Goal: Check status: Check status

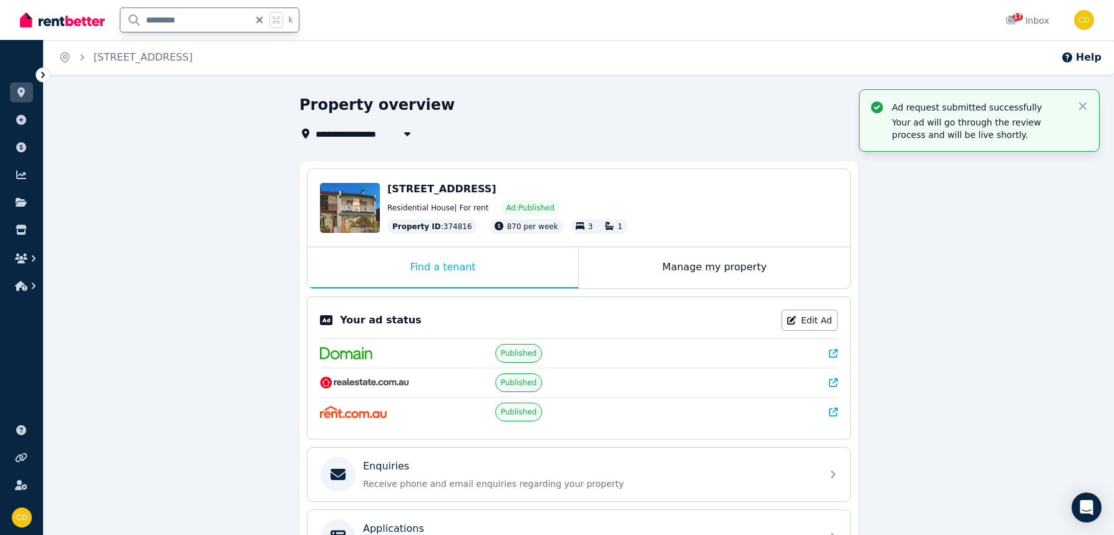
drag, startPoint x: 231, startPoint y: 18, endPoint x: 102, endPoint y: 14, distance: 129.2
click at [102, 14] on div "********* k" at bounding box center [163, 20] width 286 height 40
type input "**********"
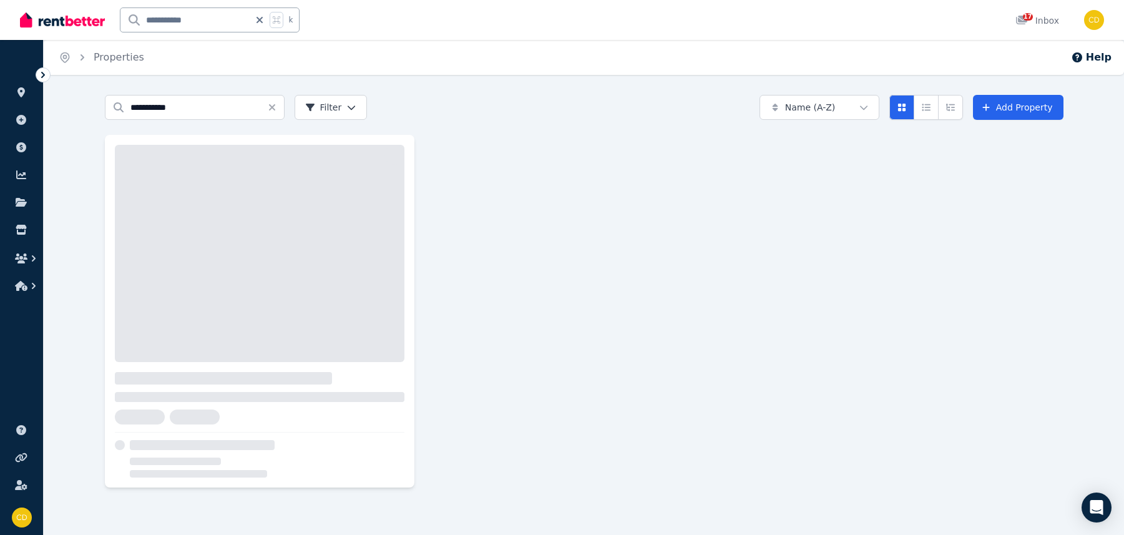
click at [230, 14] on input "**********" at bounding box center [184, 20] width 129 height 24
type input "**********"
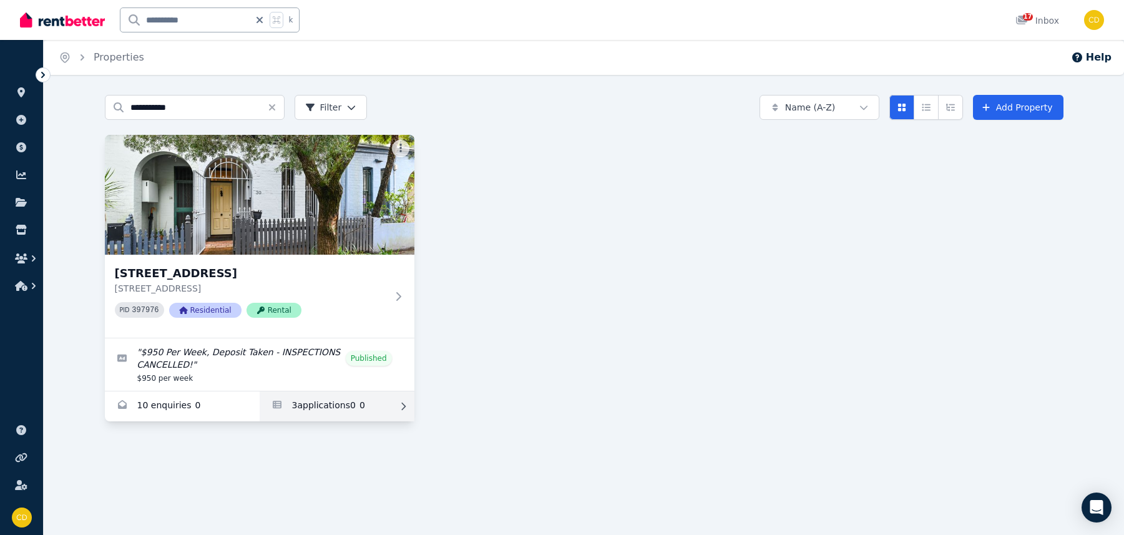
click at [329, 405] on link "Applications for 30 Bishopgate St, Camperdown" at bounding box center [337, 406] width 155 height 30
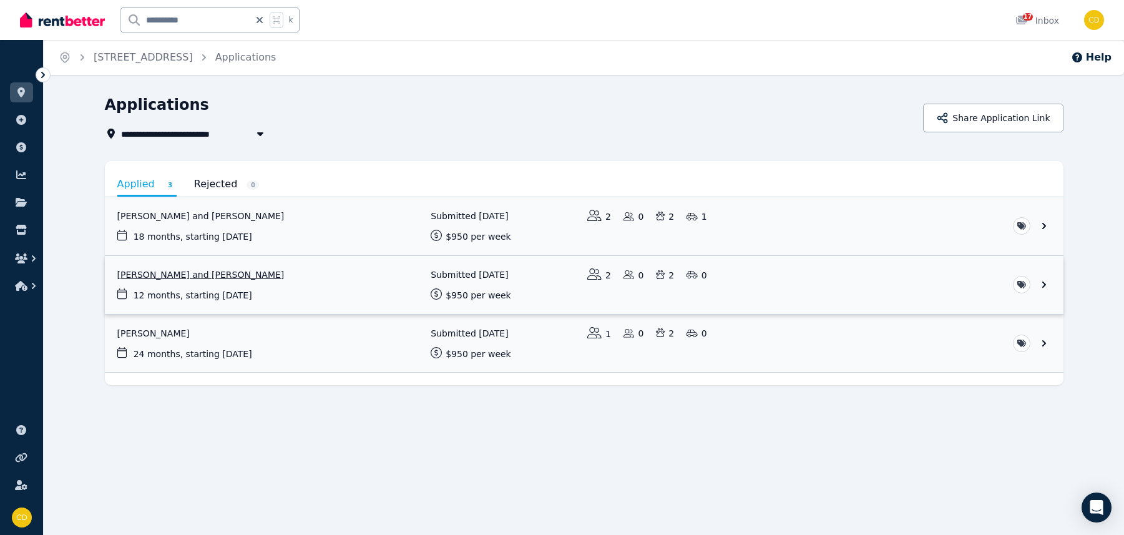
click at [190, 270] on link "View application: Brendan Foster and Kathrine Foster" at bounding box center [584, 285] width 958 height 58
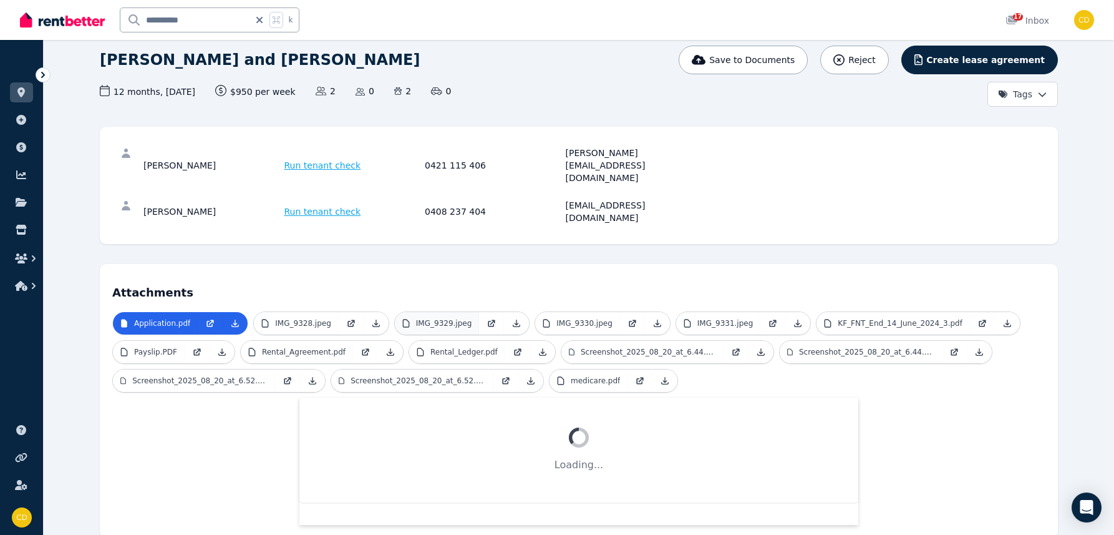
scroll to position [97, 0]
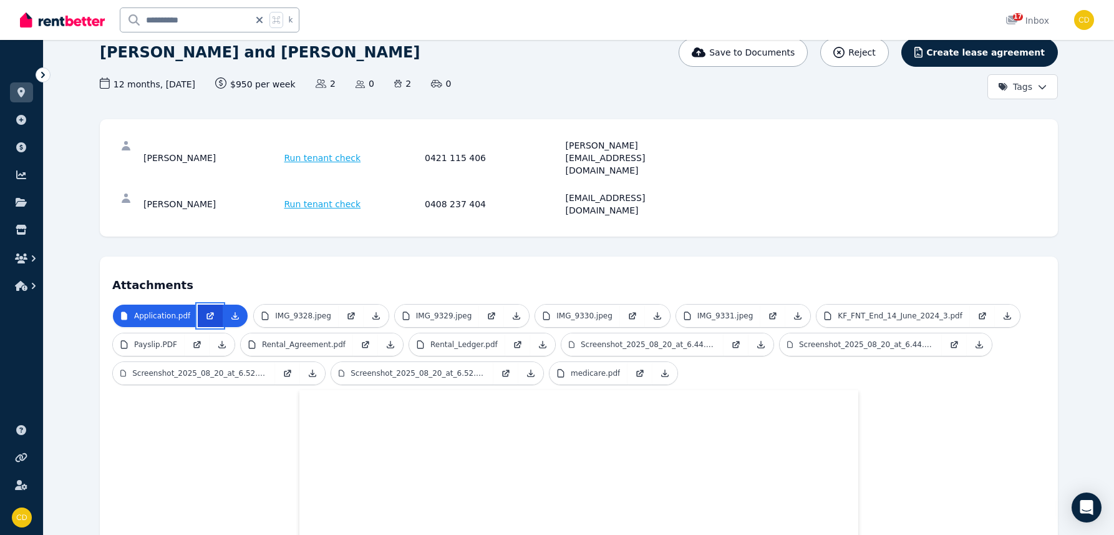
click at [211, 311] on icon at bounding box center [210, 316] width 10 height 10
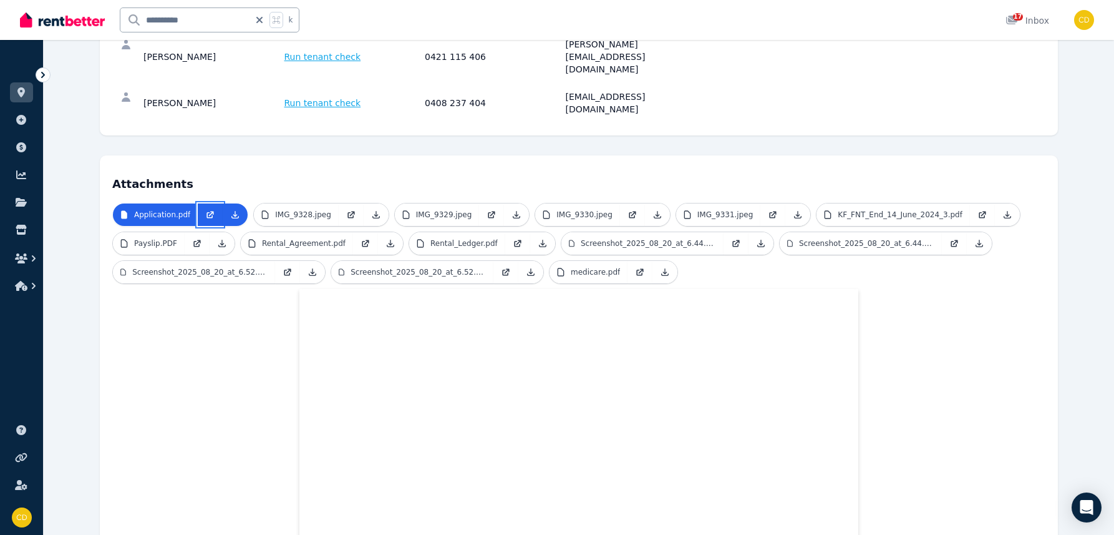
scroll to position [198, 0]
click at [453, 266] on p "Screenshot_2025_08_20_at_6.52.38 PM.png" at bounding box center [418, 271] width 135 height 10
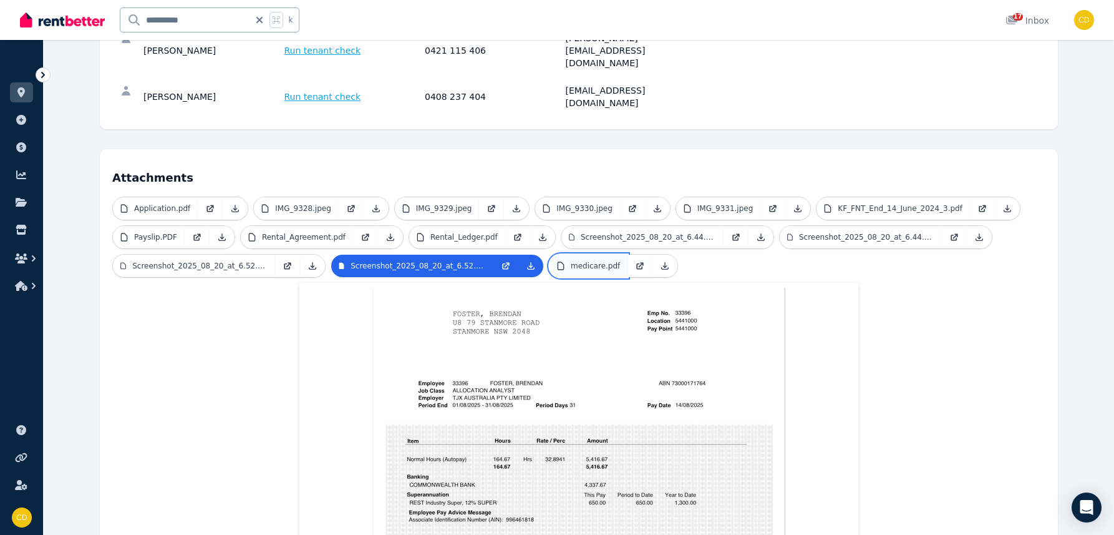
click at [593, 261] on p "medicare.pdf" at bounding box center [595, 266] width 49 height 10
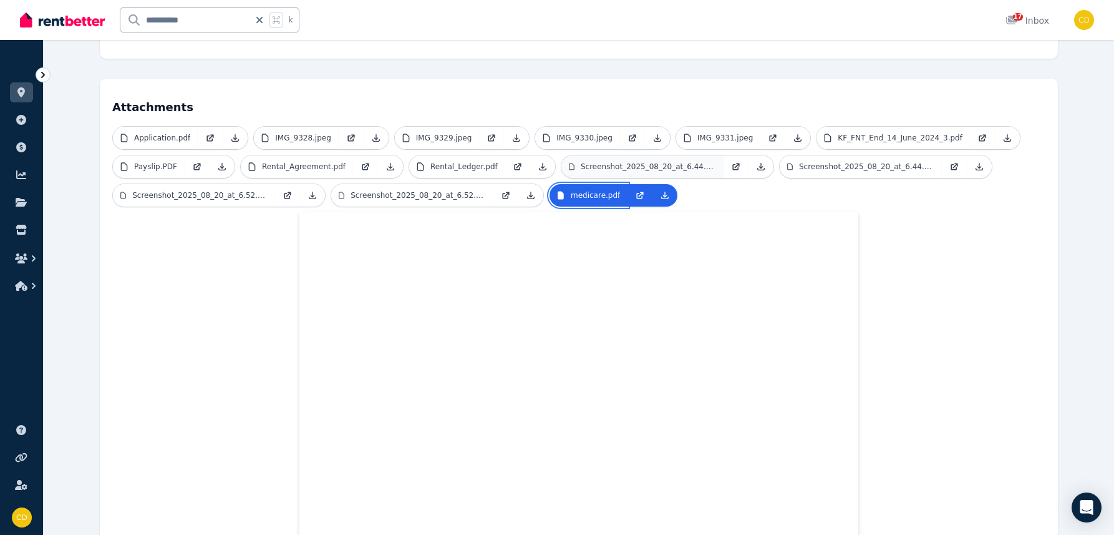
scroll to position [251, 0]
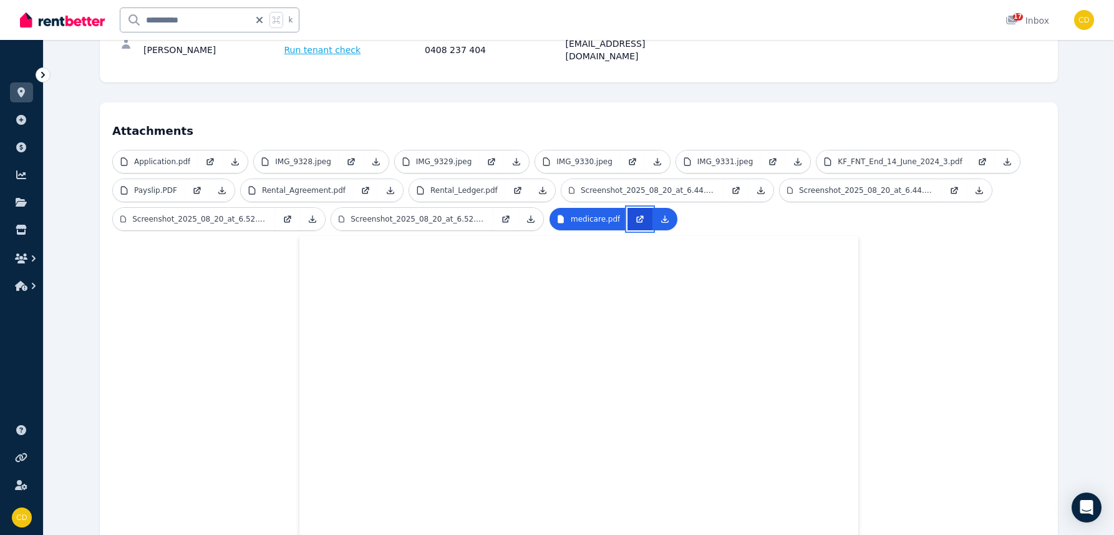
click at [637, 216] on icon at bounding box center [640, 219] width 6 height 6
click at [437, 150] on span "IMG_9329.jpeg" at bounding box center [462, 162] width 136 height 24
click at [436, 157] on p "IMG_9329.jpeg" at bounding box center [444, 162] width 56 height 10
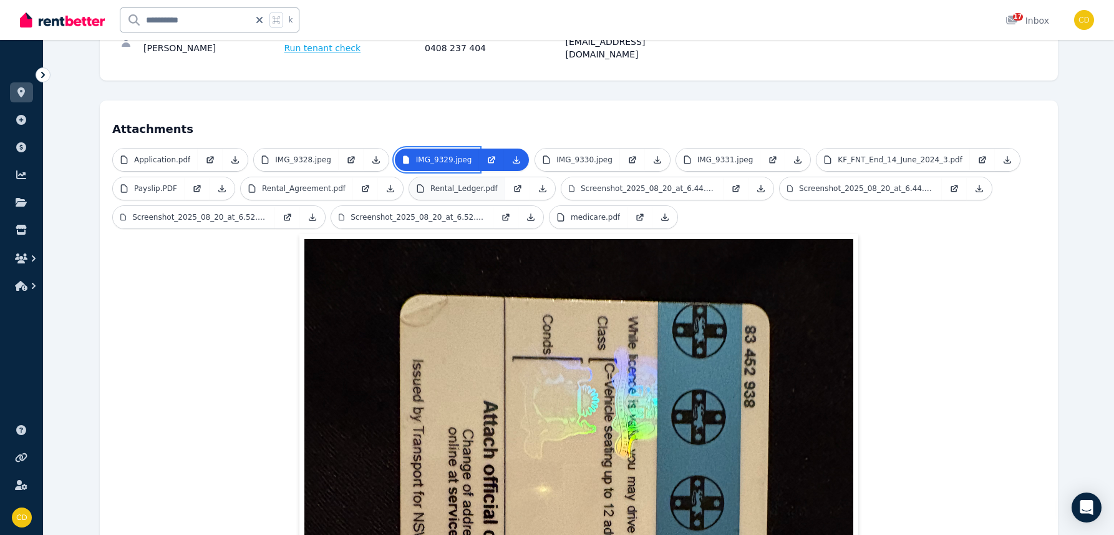
scroll to position [253, 0]
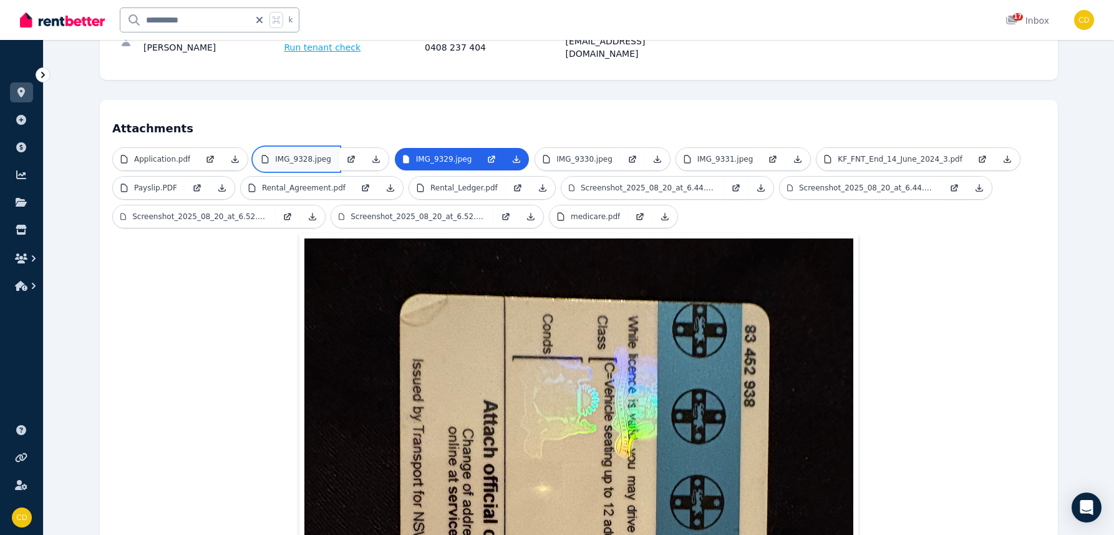
click at [304, 154] on p "IMG_9328.jpeg" at bounding box center [303, 159] width 56 height 10
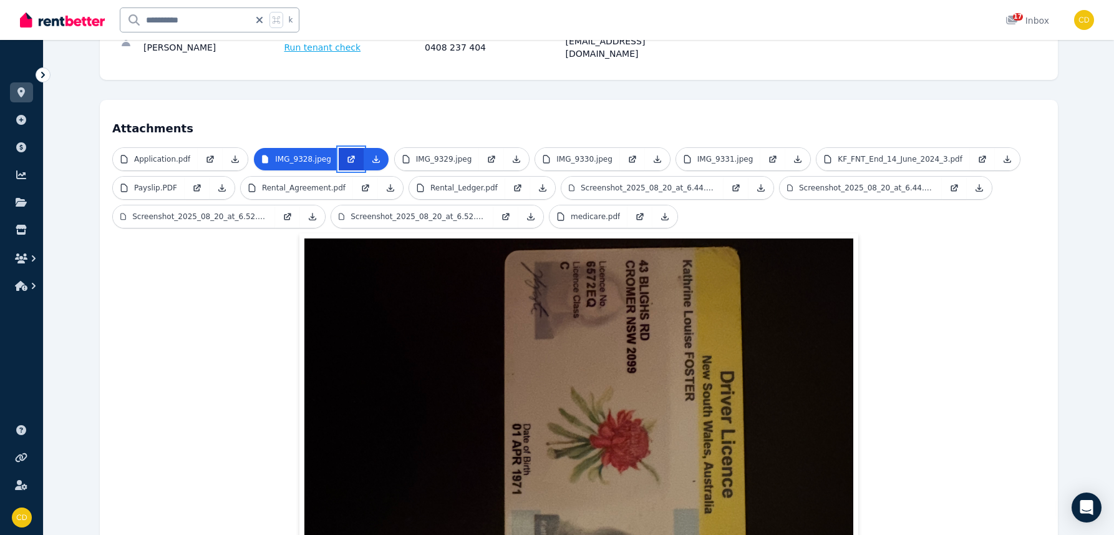
click at [346, 154] on icon at bounding box center [351, 159] width 10 height 10
click at [593, 154] on p "IMG_9330.jpeg" at bounding box center [584, 159] width 56 height 10
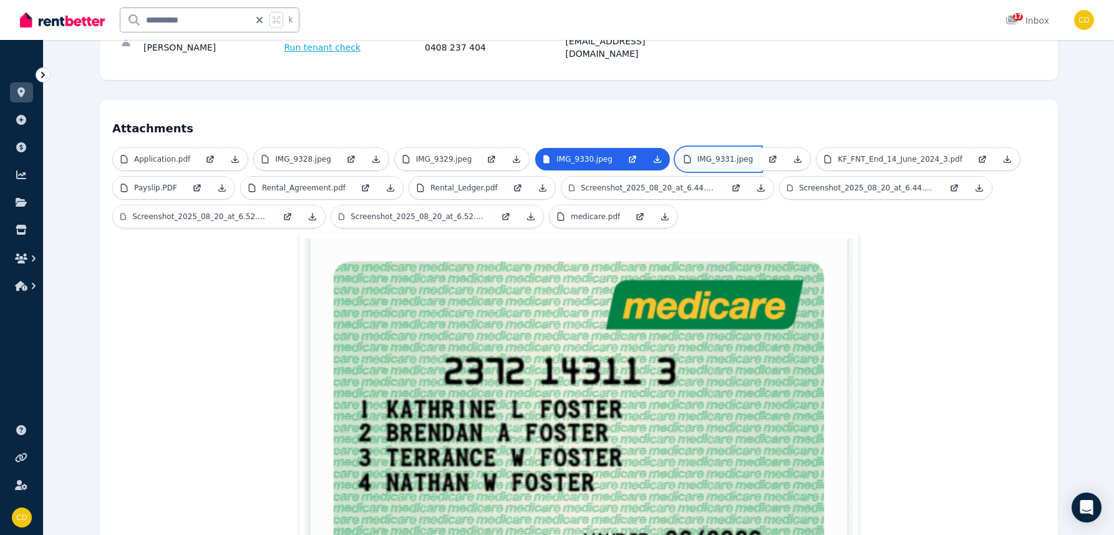
click at [708, 154] on p "IMG_9331.jpeg" at bounding box center [725, 159] width 56 height 10
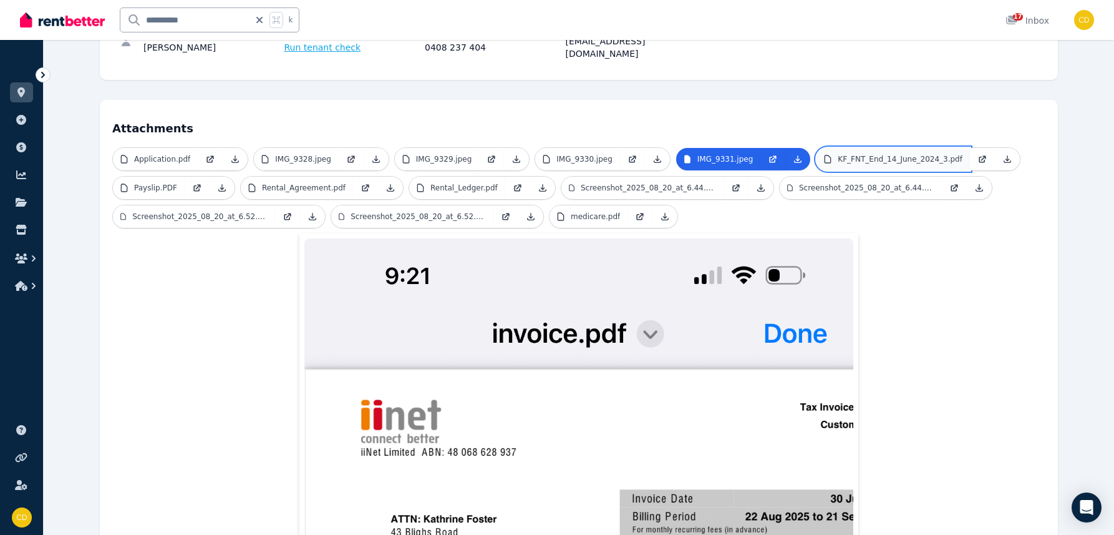
click at [850, 154] on p "KF_FNT_End_14_June_2024_3.pdf" at bounding box center [900, 159] width 125 height 10
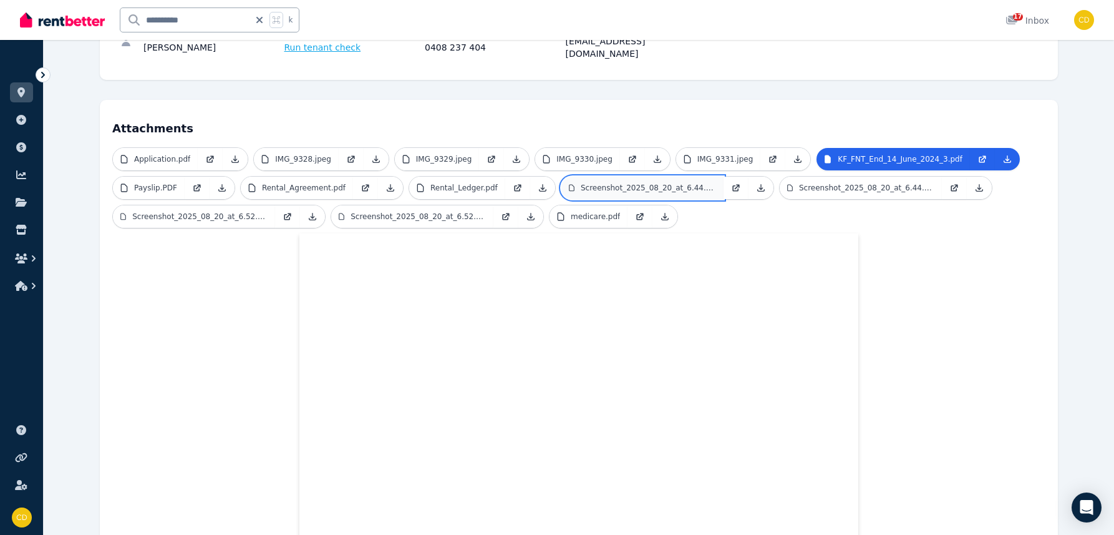
click at [622, 177] on link "Screenshot_2025_08_20_at_6.44.13 PM.png" at bounding box center [642, 188] width 162 height 22
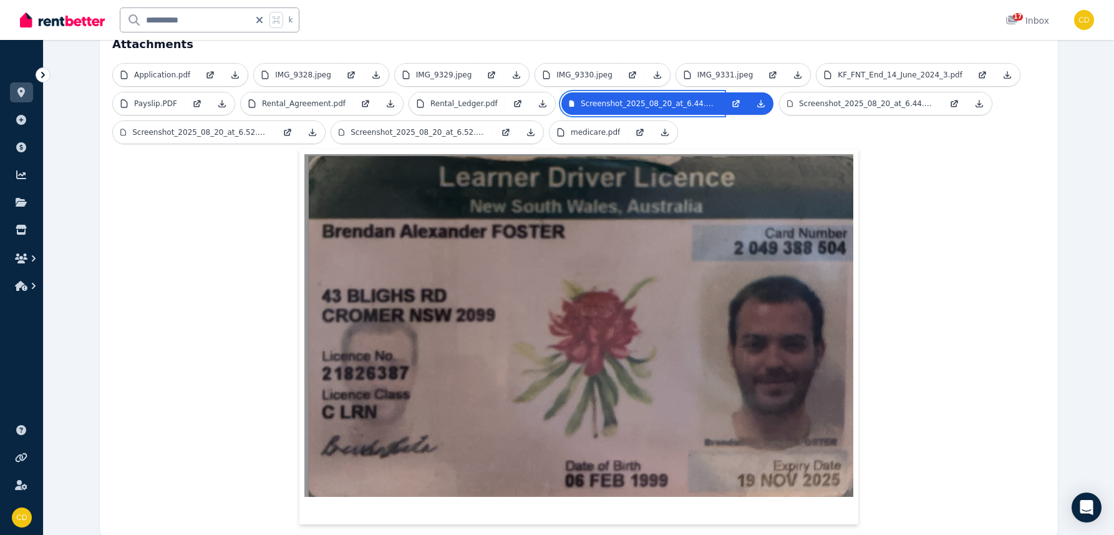
scroll to position [342, 0]
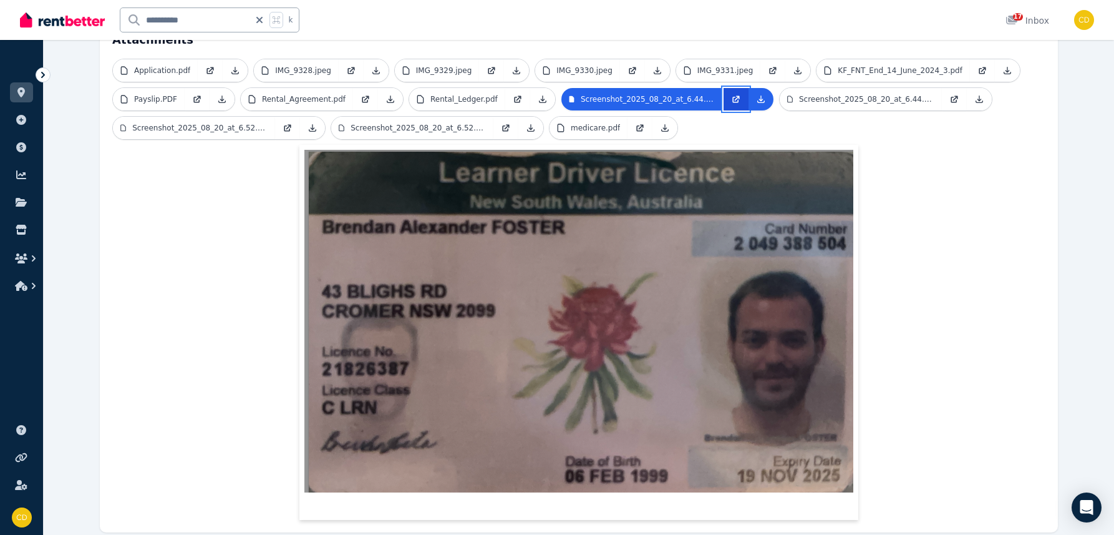
click at [737, 88] on link at bounding box center [736, 99] width 25 height 22
click at [856, 94] on p "Screenshot_2025_08_20_at_6.44.21 PM.png" at bounding box center [866, 99] width 135 height 10
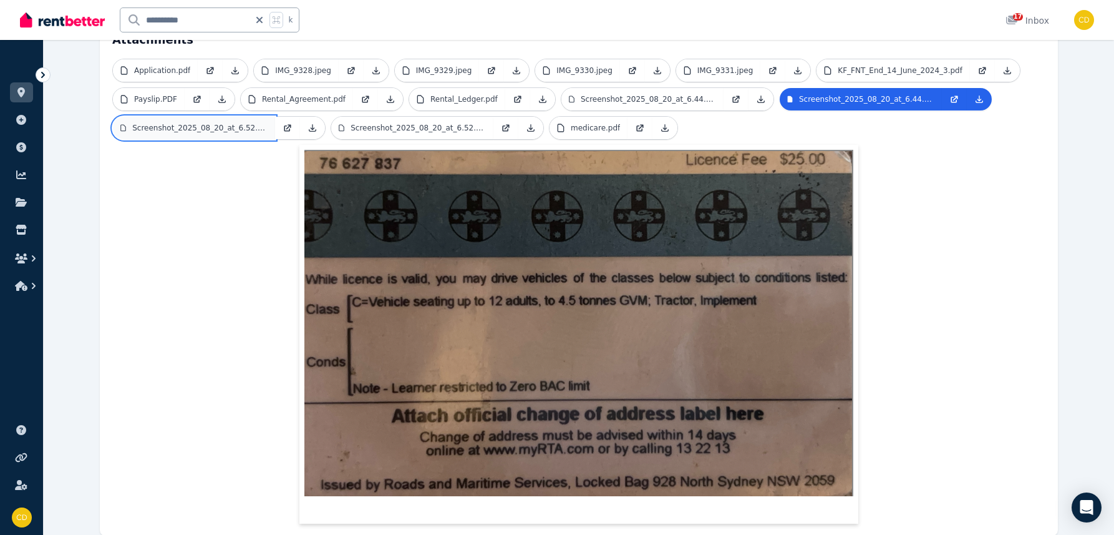
click at [242, 117] on link "Screenshot_2025_08_20_at_6.52.24 PM.png" at bounding box center [194, 128] width 162 height 22
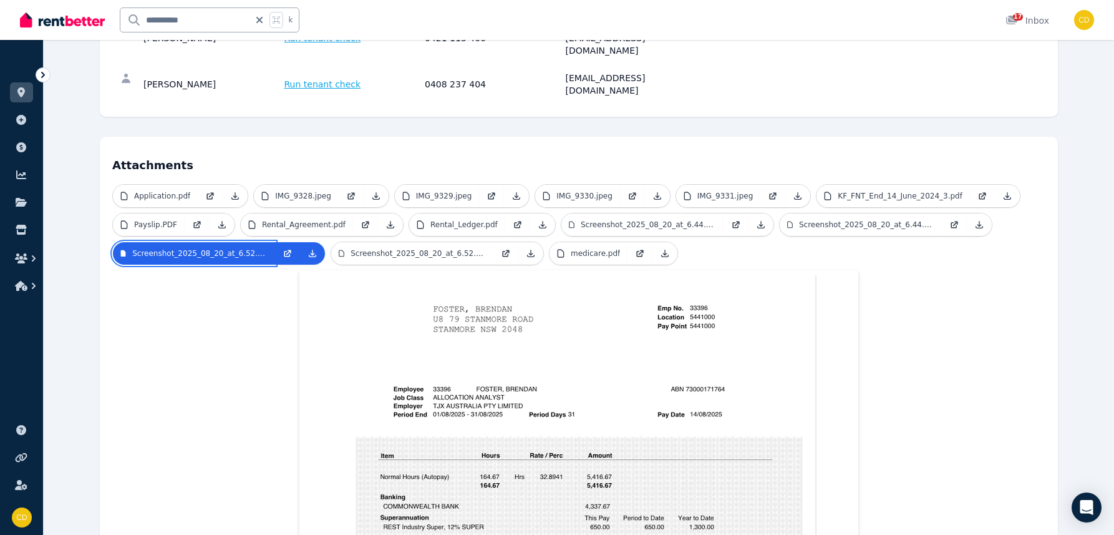
scroll to position [214, 0]
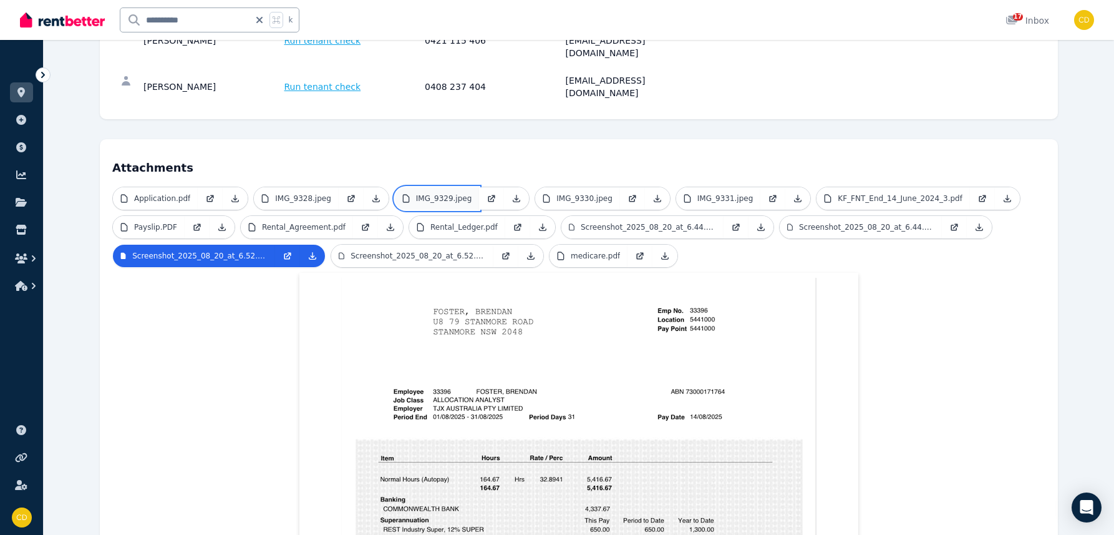
click at [445, 193] on p "IMG_9329.jpeg" at bounding box center [444, 198] width 56 height 10
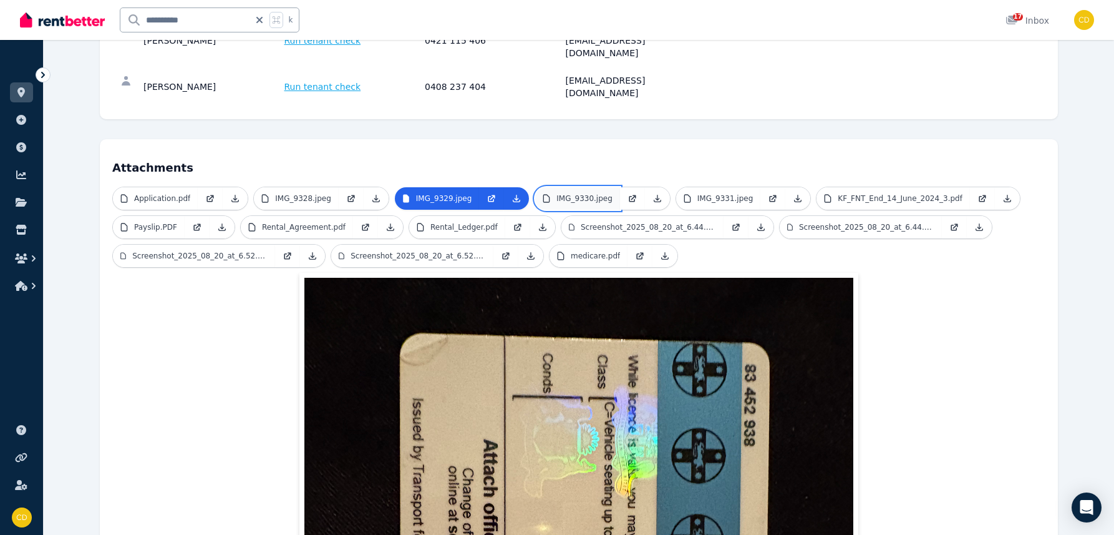
click at [575, 193] on p "IMG_9330.jpeg" at bounding box center [584, 198] width 56 height 10
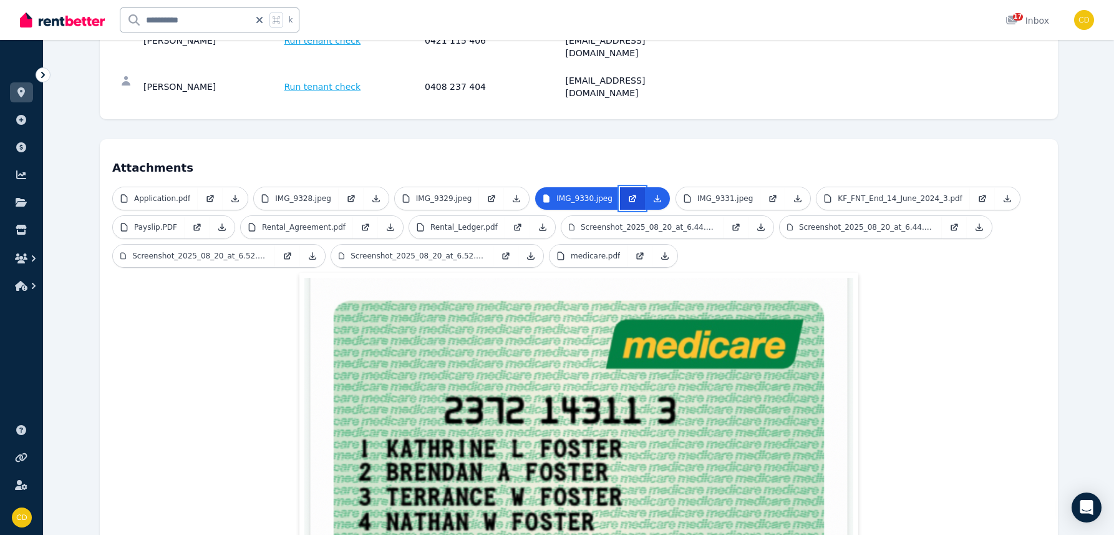
click at [631, 195] on icon at bounding box center [633, 197] width 5 height 5
